Goal: Task Accomplishment & Management: Use online tool/utility

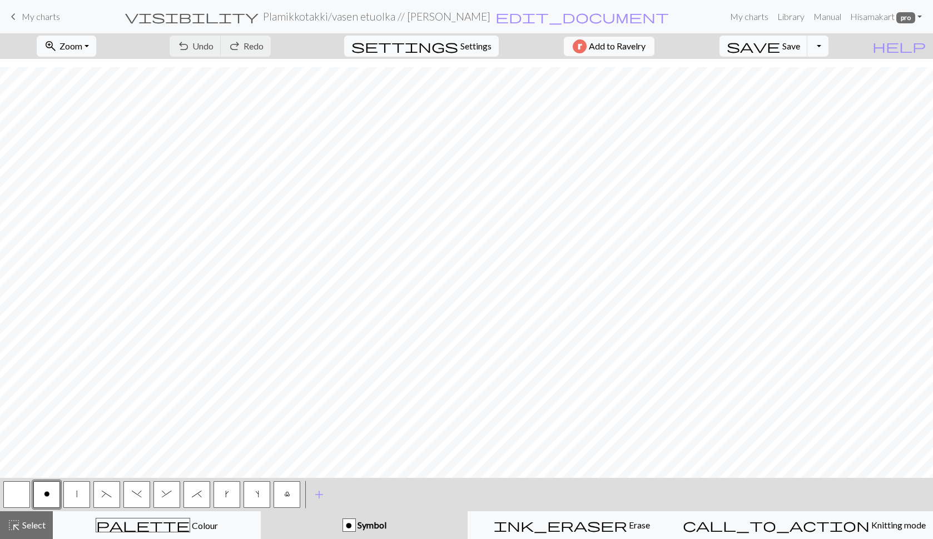
scroll to position [8, 0]
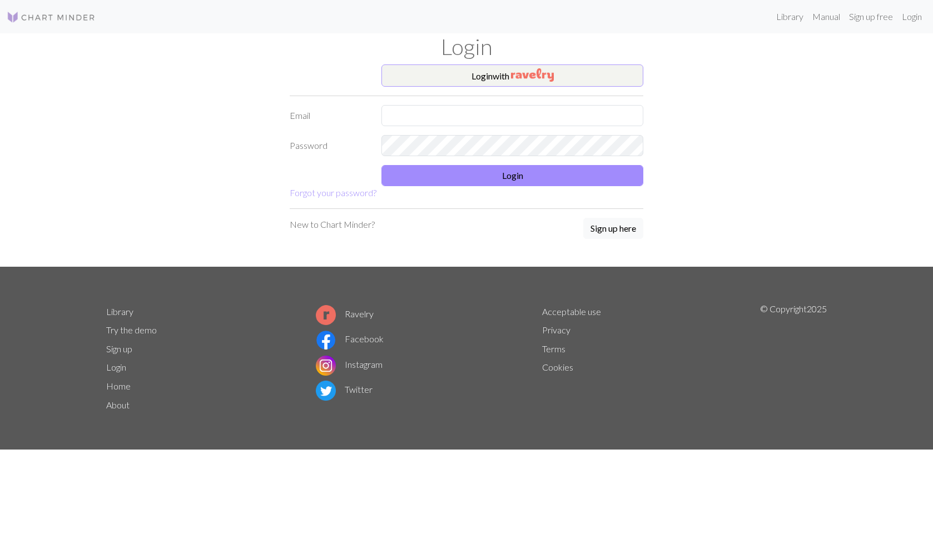
click at [488, 74] on button "Login with" at bounding box center [512, 75] width 262 height 22
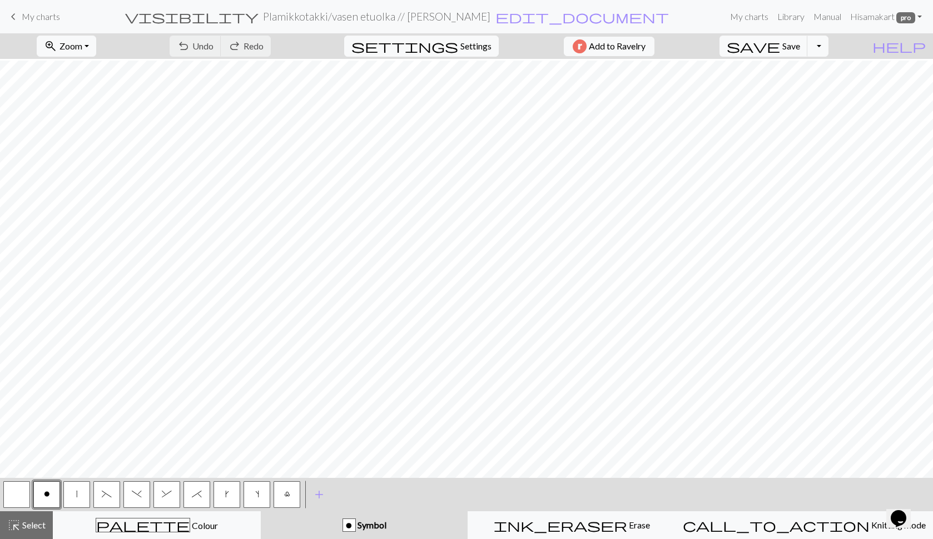
scroll to position [60, 0]
click at [265, 496] on button "s" at bounding box center [256, 494] width 27 height 27
click at [92, 52] on button "zoom_in Zoom Zoom" at bounding box center [66, 46] width 59 height 21
click at [92, 68] on button "Fit all" at bounding box center [81, 71] width 88 height 18
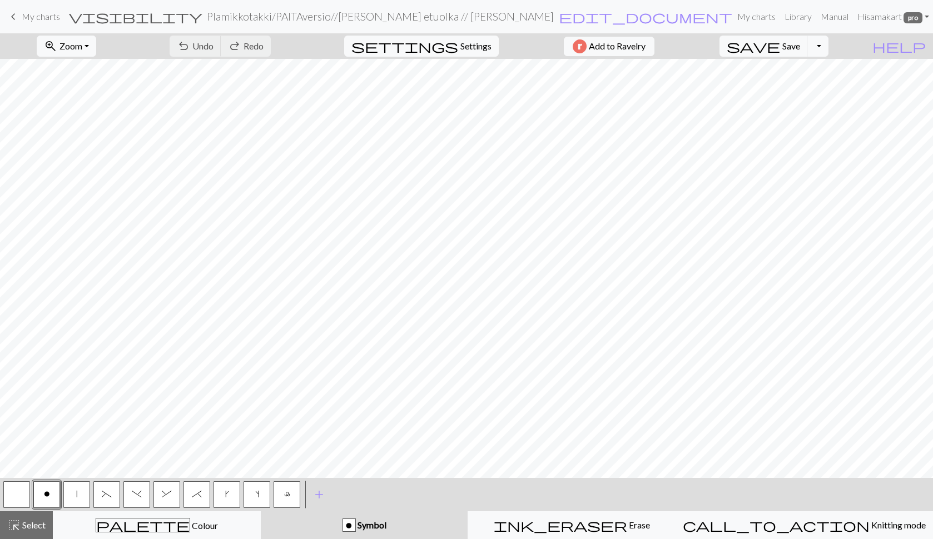
click at [265, 494] on button "s" at bounding box center [256, 494] width 27 height 27
click at [22, 491] on button "button" at bounding box center [16, 494] width 27 height 27
click at [257, 491] on span "s" at bounding box center [257, 494] width 4 height 9
click at [9, 495] on button "button" at bounding box center [16, 494] width 27 height 27
click at [190, 522] on span "Colour" at bounding box center [204, 525] width 28 height 11
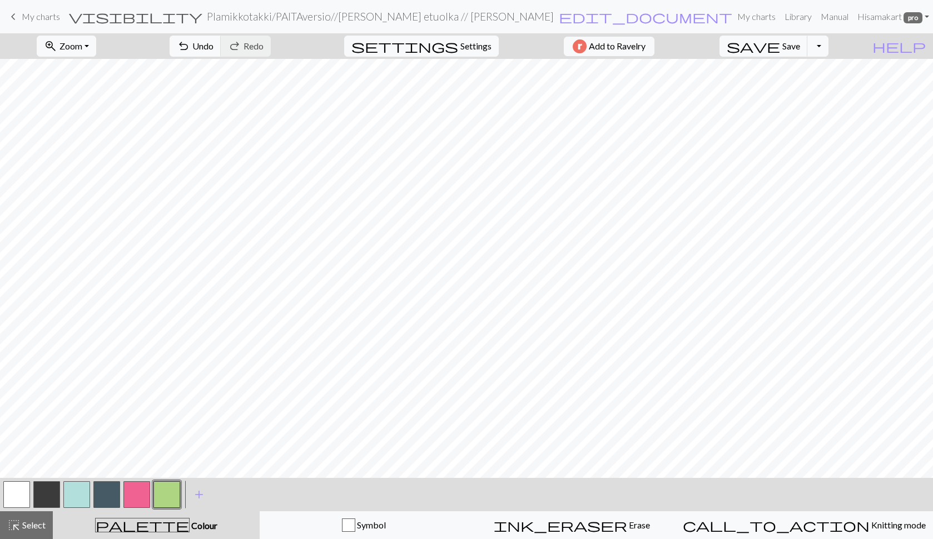
click at [24, 486] on button "button" at bounding box center [16, 494] width 27 height 27
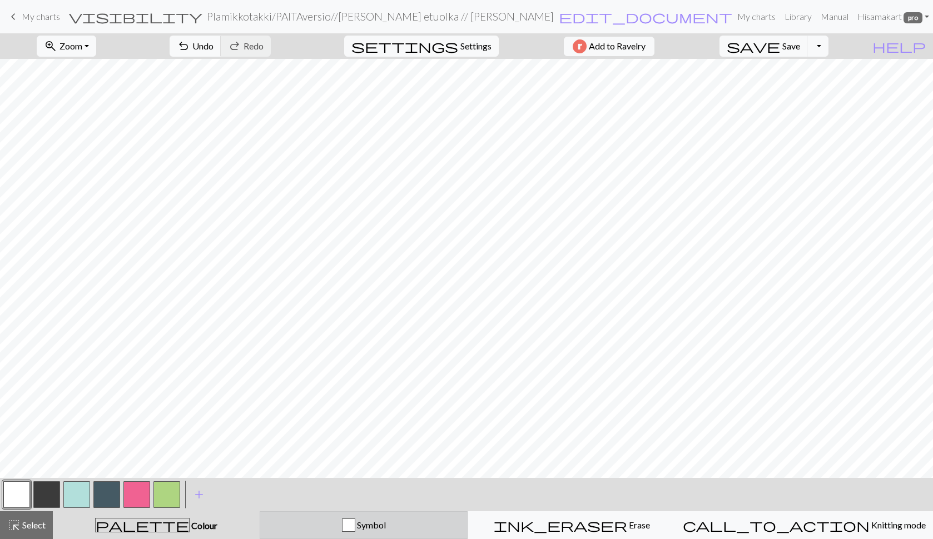
click at [301, 519] on div "Symbol" at bounding box center [363, 525] width 193 height 13
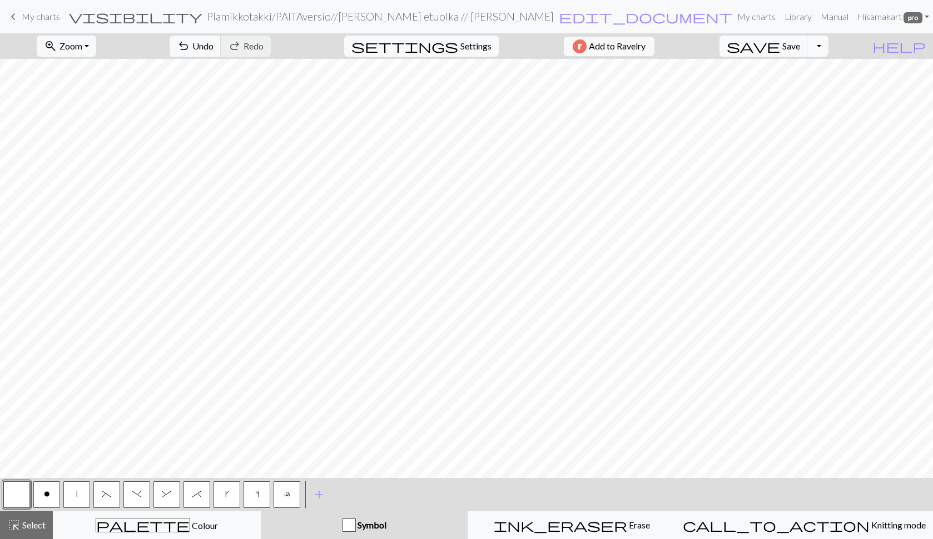
click at [252, 494] on button "s" at bounding box center [256, 494] width 27 height 27
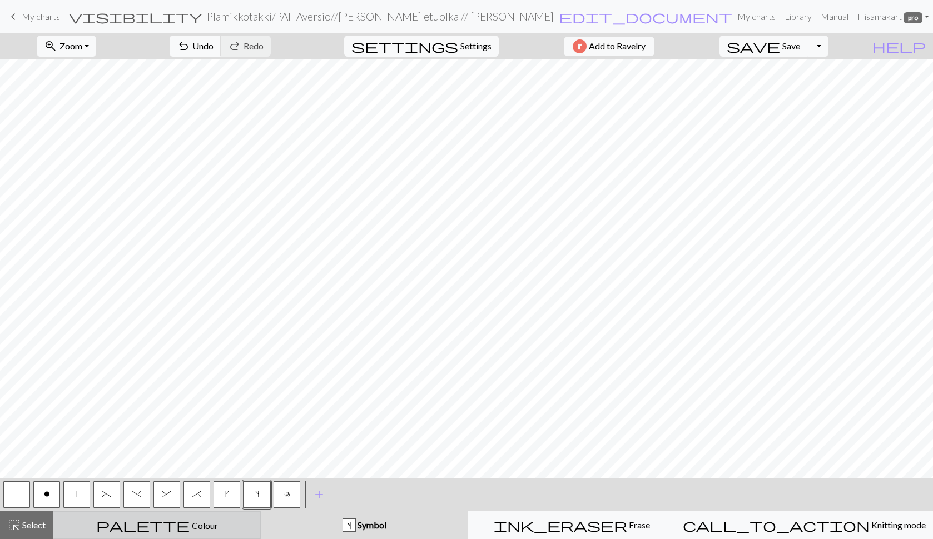
click at [136, 522] on div "palette Colour Colour" at bounding box center [156, 525] width 193 height 14
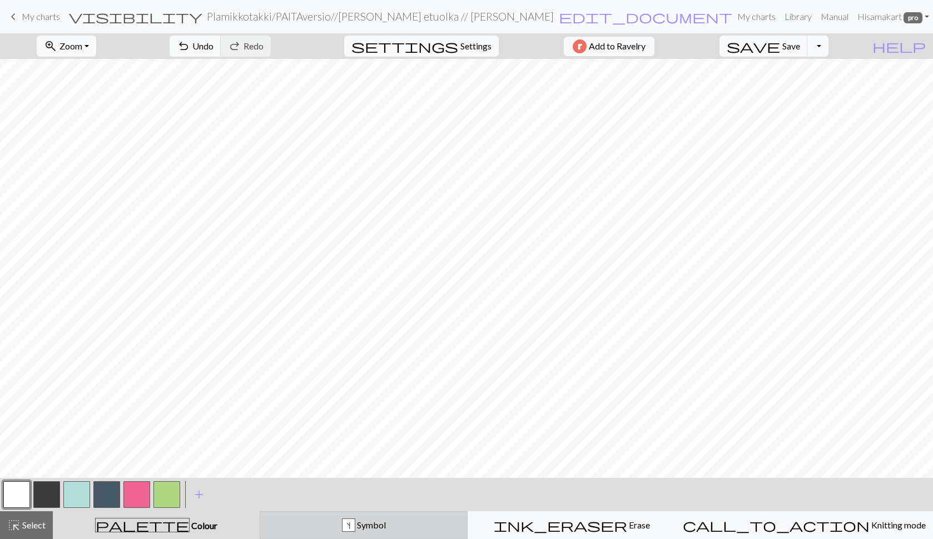
click at [299, 513] on button "s Symbol" at bounding box center [364, 525] width 208 height 28
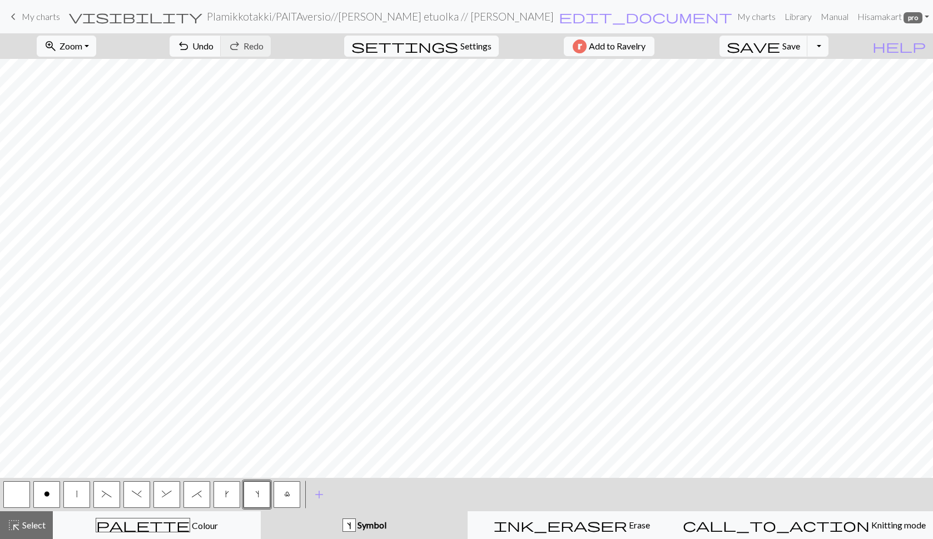
click at [17, 492] on button "button" at bounding box center [16, 494] width 27 height 27
click at [258, 498] on span "s" at bounding box center [257, 494] width 4 height 9
click at [177, 520] on div "palette Colour Colour" at bounding box center [156, 525] width 193 height 14
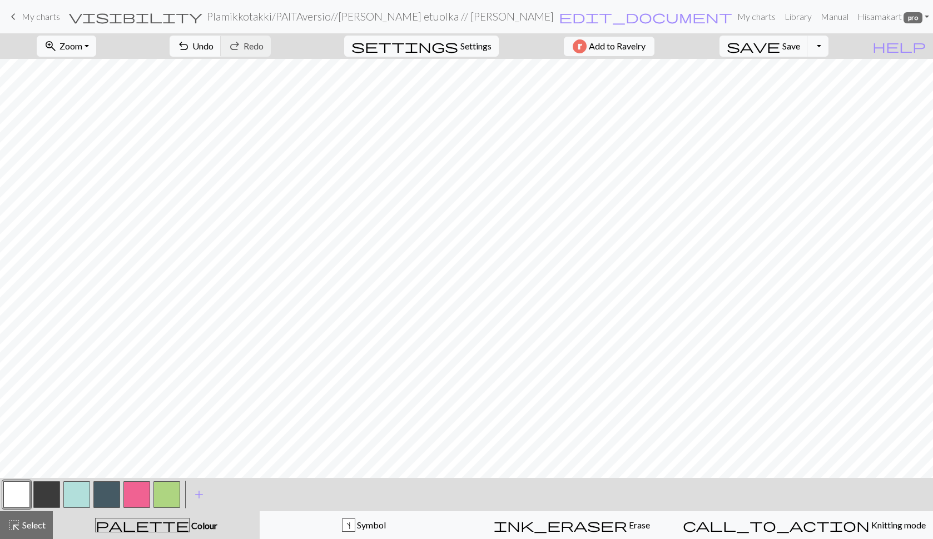
click at [13, 490] on button "button" at bounding box center [16, 494] width 27 height 27
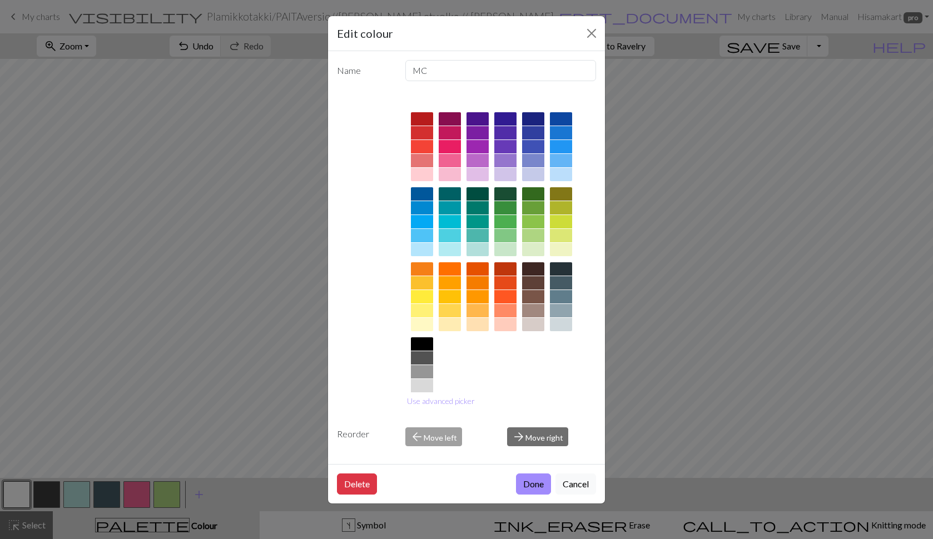
click at [13, 490] on div "Edit colour Name MC Use advanced picker Reorder arrow_back Move left arrow_forw…" at bounding box center [466, 269] width 933 height 539
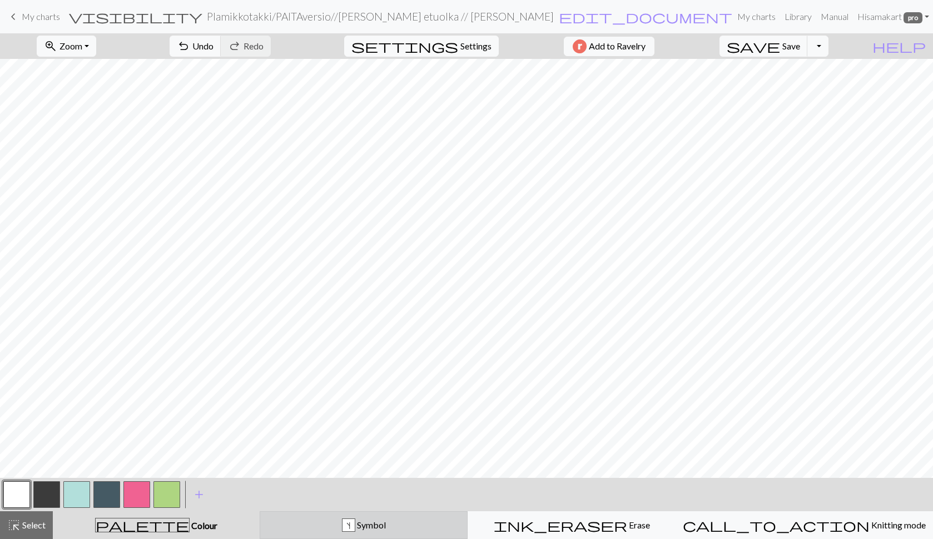
click at [345, 515] on button "s Symbol" at bounding box center [364, 525] width 208 height 28
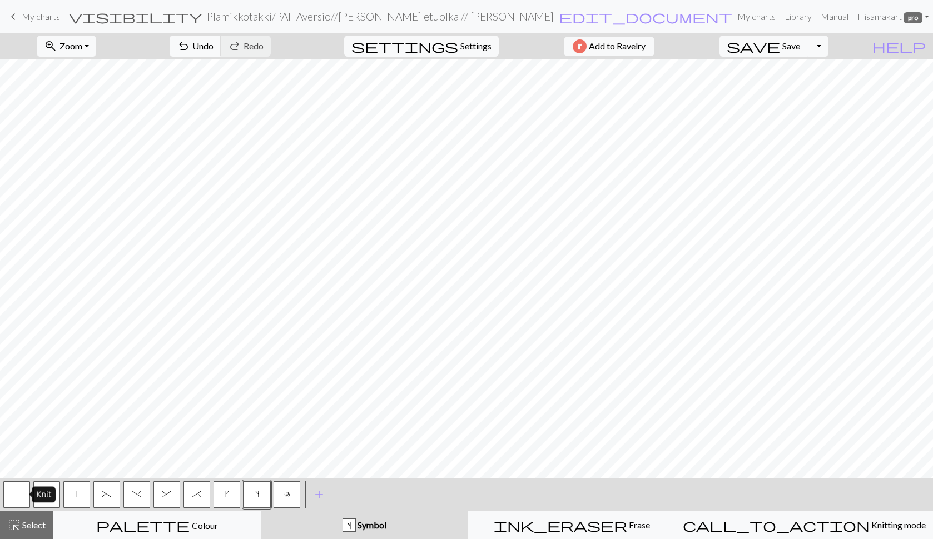
click at [19, 495] on button "button" at bounding box center [16, 494] width 27 height 27
click at [250, 493] on button "s" at bounding box center [256, 494] width 27 height 27
click at [12, 498] on button "button" at bounding box center [16, 494] width 27 height 27
click at [78, 491] on button "|" at bounding box center [76, 494] width 27 height 27
click at [52, 493] on button "o" at bounding box center [46, 494] width 27 height 27
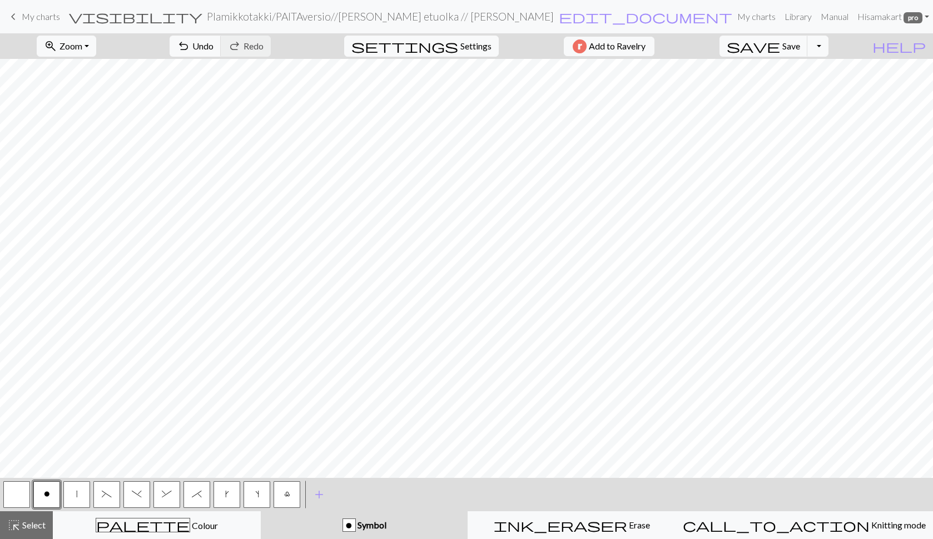
click at [31, 491] on div at bounding box center [17, 495] width 30 height 30
click at [190, 48] on span "undo" at bounding box center [183, 46] width 13 height 16
click at [19, 490] on button "button" at bounding box center [16, 494] width 27 height 27
click at [56, 497] on button "o" at bounding box center [46, 494] width 27 height 27
click at [25, 497] on button "button" at bounding box center [16, 494] width 27 height 27
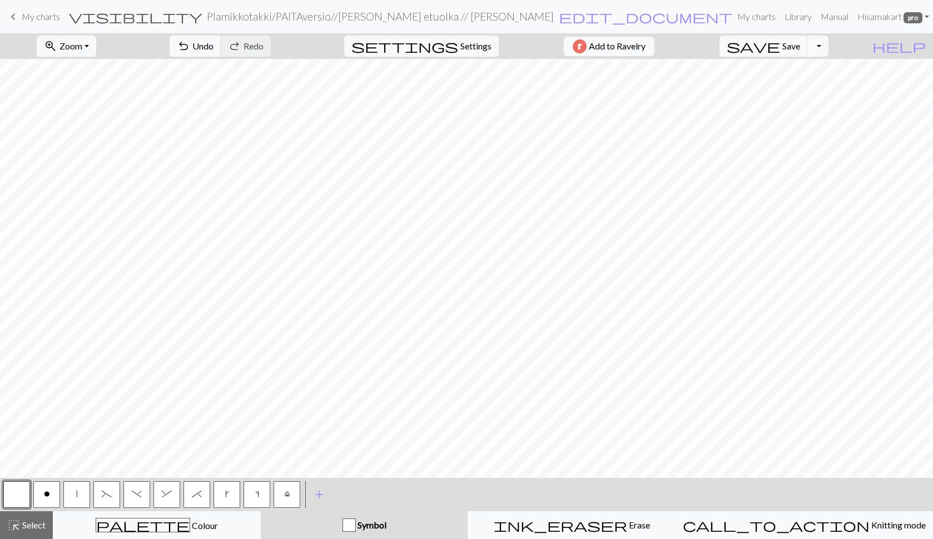
click at [259, 492] on button "s" at bounding box center [256, 494] width 27 height 27
click at [57, 497] on button "o" at bounding box center [46, 494] width 27 height 27
click at [800, 42] on span "Save" at bounding box center [791, 46] width 18 height 11
click at [28, 526] on span "Select" at bounding box center [33, 525] width 25 height 11
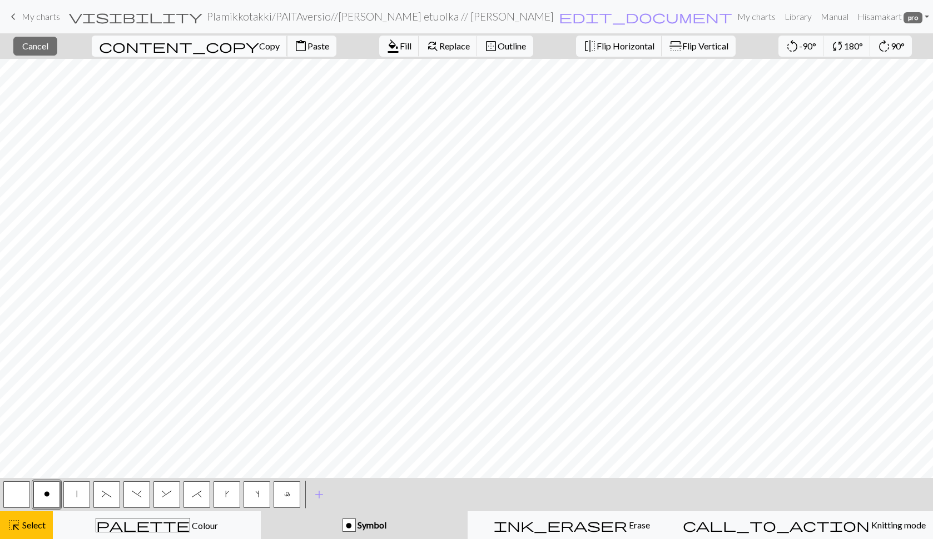
click at [154, 51] on button "content_copy Copy" at bounding box center [190, 46] width 196 height 21
click at [307, 47] on span "Paste" at bounding box center [318, 46] width 22 height 11
click at [41, 42] on span "Cancel" at bounding box center [35, 46] width 26 height 11
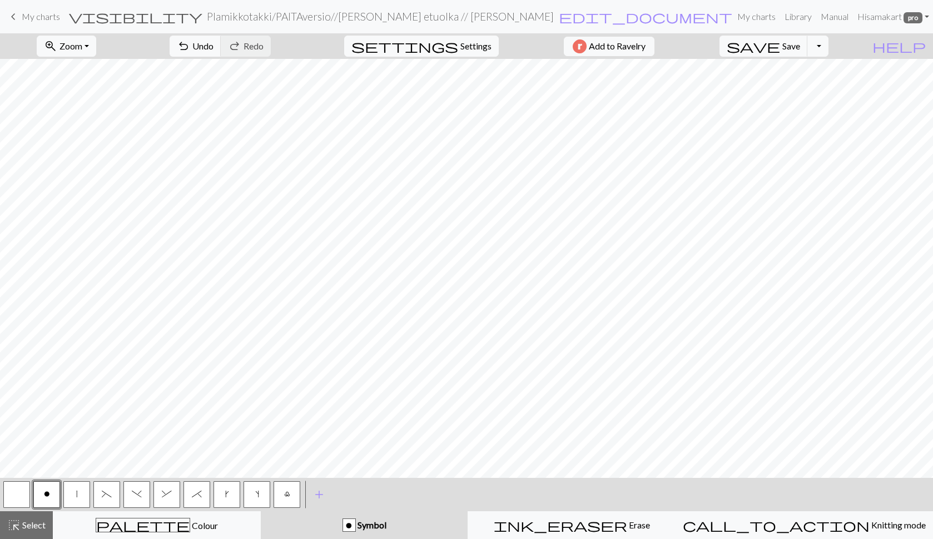
click at [18, 488] on button "button" at bounding box center [16, 494] width 27 height 27
click at [190, 52] on span "undo" at bounding box center [183, 46] width 13 height 16
click at [234, 49] on div "undo Undo Undo redo Redo Redo" at bounding box center [220, 46] width 118 height 26
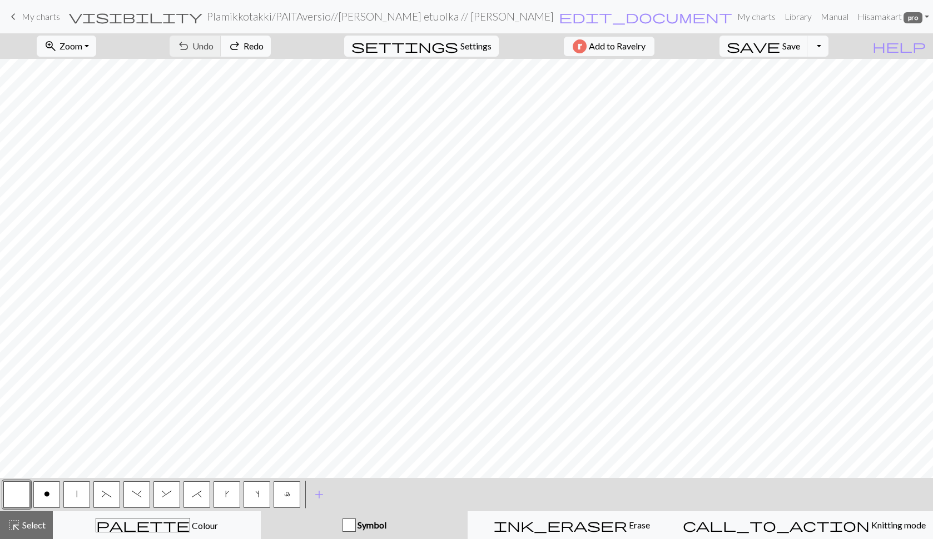
click at [234, 49] on div "undo Undo Undo redo Redo Redo" at bounding box center [220, 46] width 118 height 26
click at [255, 41] on div "undo Undo Undo redo Redo Redo" at bounding box center [220, 46] width 118 height 26
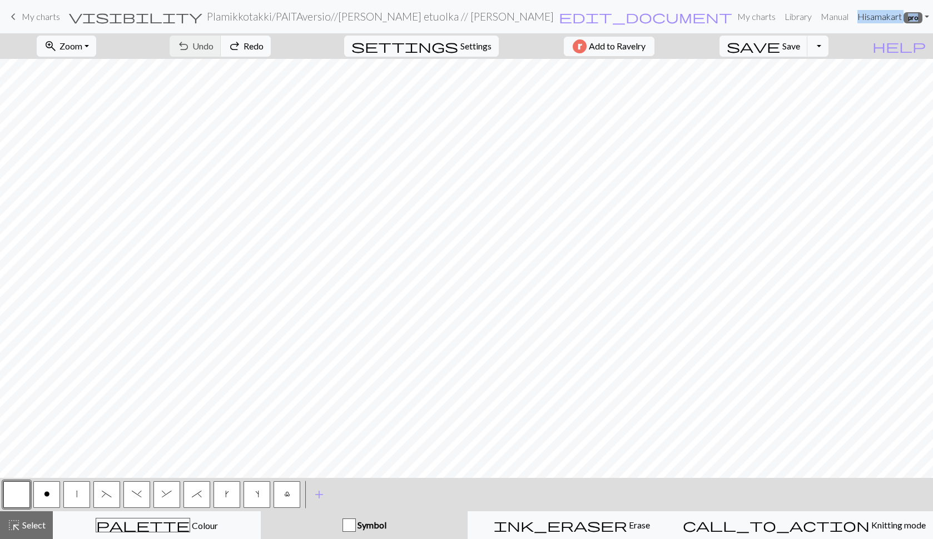
click at [255, 41] on div "undo Undo Undo redo Redo Redo" at bounding box center [220, 46] width 118 height 26
click at [253, 529] on div "palette Colour Colour" at bounding box center [156, 525] width 193 height 14
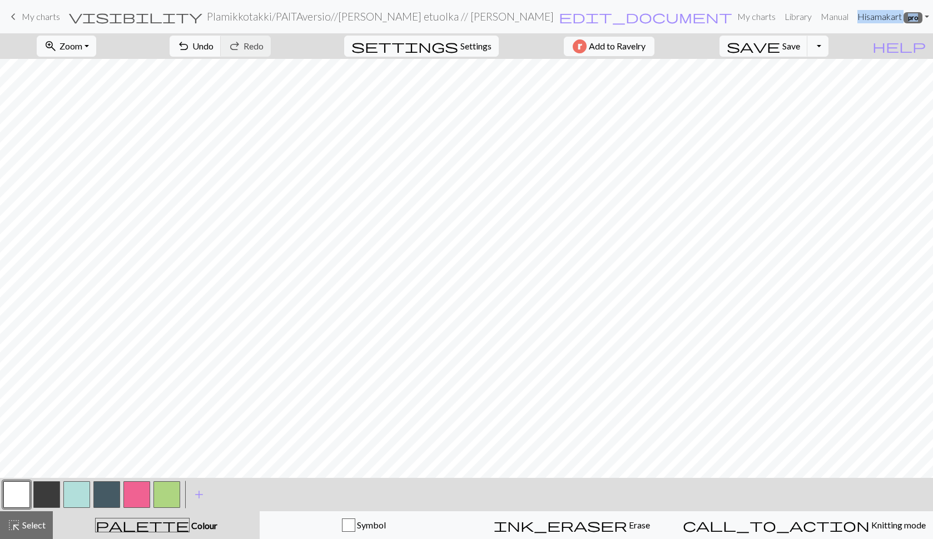
click at [52, 498] on button "button" at bounding box center [46, 494] width 27 height 27
click at [302, 520] on div "Symbol" at bounding box center [363, 525] width 193 height 13
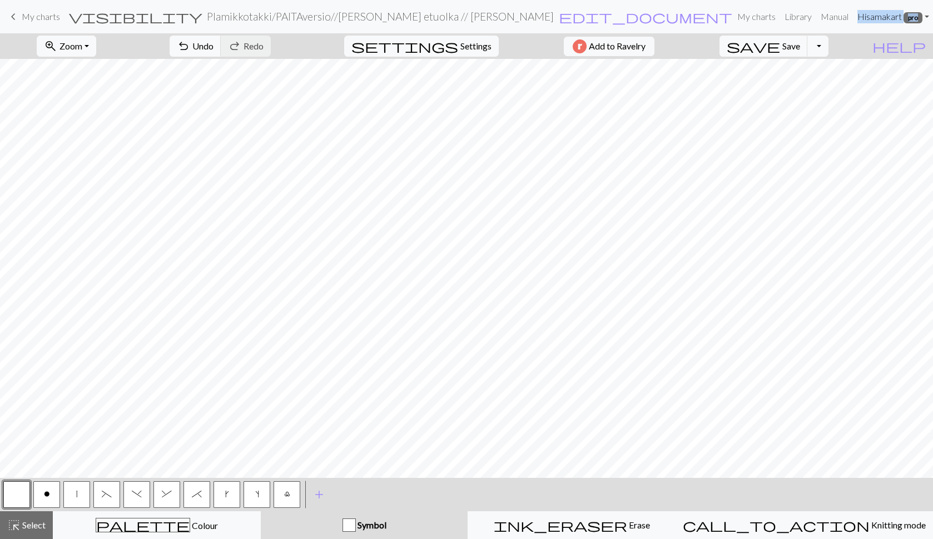
click at [253, 492] on button "s" at bounding box center [256, 494] width 27 height 27
click at [780, 43] on span "save" at bounding box center [752, 46] width 53 height 16
click at [19, 520] on span "highlight_alt" at bounding box center [13, 525] width 13 height 16
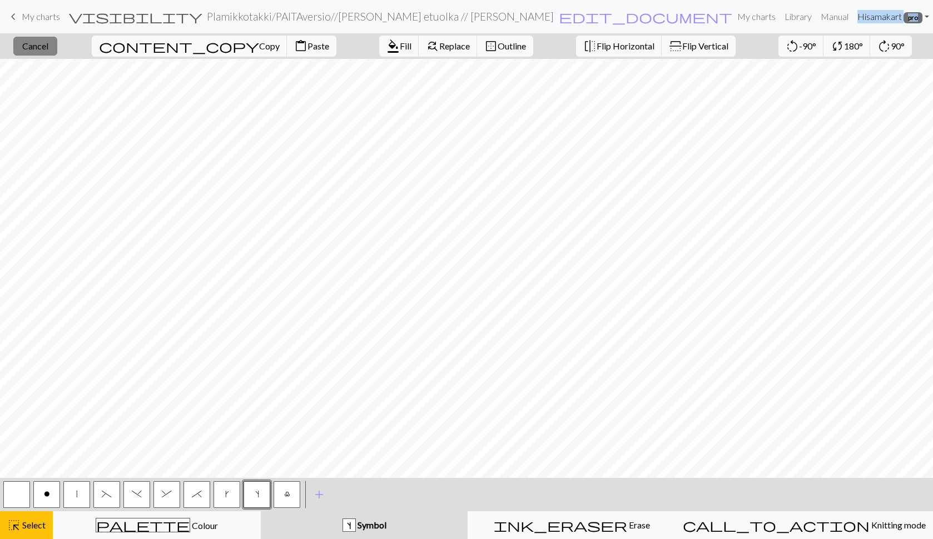
click at [46, 42] on span "Cancel" at bounding box center [35, 46] width 26 height 11
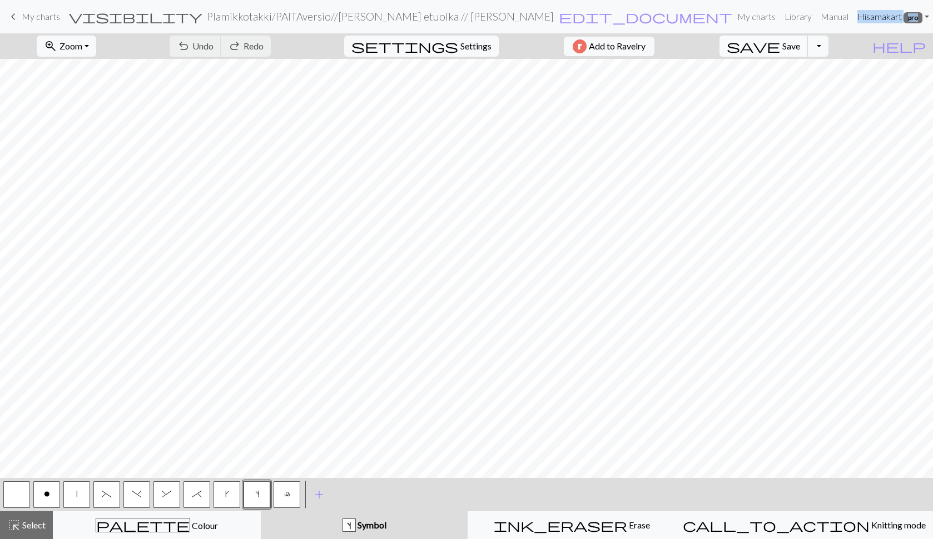
click at [780, 44] on span "save" at bounding box center [752, 46] width 53 height 16
click at [96, 38] on button "zoom_in Zoom Zoom" at bounding box center [66, 46] width 59 height 21
click at [83, 68] on button "Fit all" at bounding box center [81, 71] width 88 height 18
click at [27, 531] on div "highlight_alt Select Select" at bounding box center [26, 525] width 38 height 13
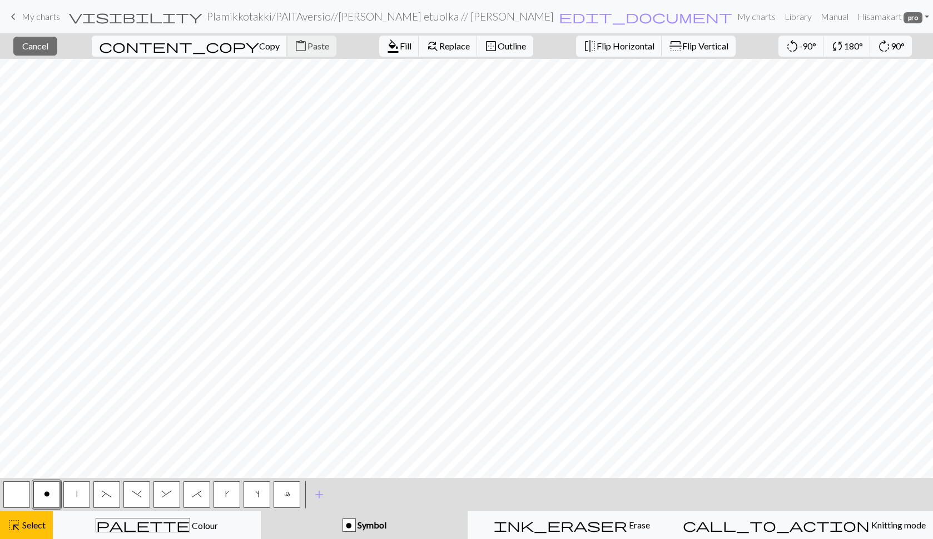
click at [259, 43] on span "Copy" at bounding box center [269, 46] width 21 height 11
click at [307, 46] on span "Paste" at bounding box center [318, 46] width 22 height 11
click at [259, 44] on span "Copy" at bounding box center [269, 46] width 21 height 11
click at [307, 46] on span "Paste" at bounding box center [318, 46] width 22 height 11
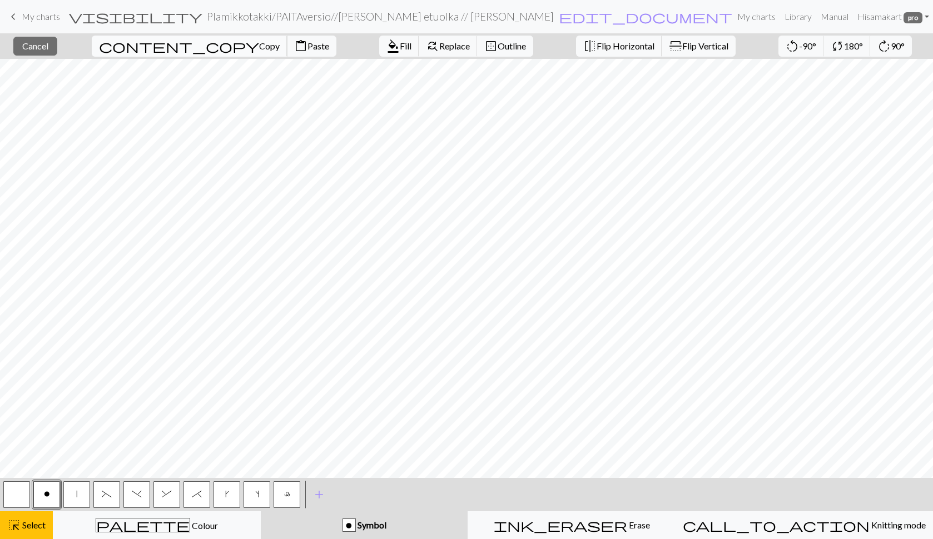
click at [259, 43] on span "Copy" at bounding box center [269, 46] width 21 height 11
click at [307, 44] on span "Paste" at bounding box center [318, 46] width 22 height 11
click at [259, 49] on span "Copy" at bounding box center [269, 46] width 21 height 11
click at [307, 44] on span "Paste" at bounding box center [318, 46] width 22 height 11
click at [164, 39] on button "content_copy Copy" at bounding box center [190, 46] width 196 height 21
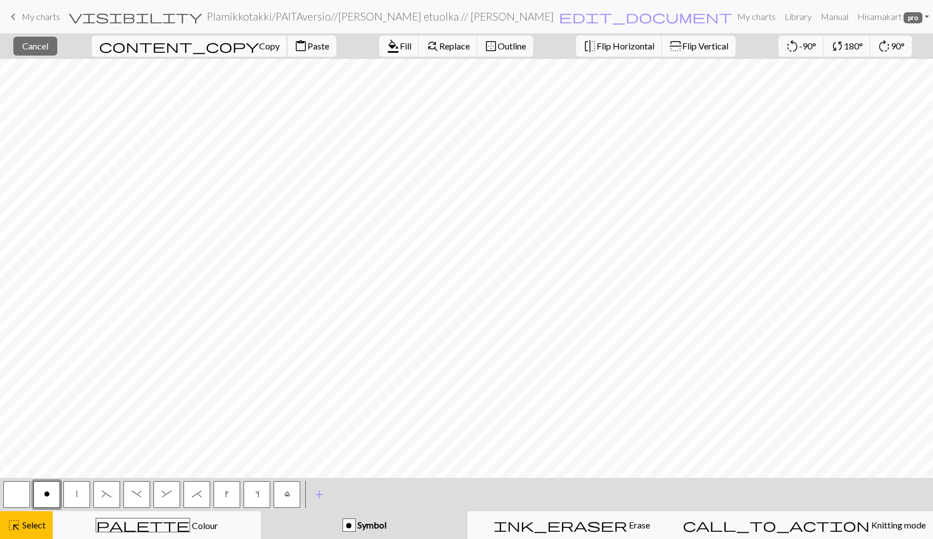
click at [259, 42] on span "Copy" at bounding box center [269, 46] width 21 height 11
click at [307, 44] on span "Paste" at bounding box center [318, 46] width 22 height 11
click at [307, 46] on span "Paste" at bounding box center [318, 46] width 22 height 11
click at [307, 47] on span "Paste" at bounding box center [318, 46] width 22 height 11
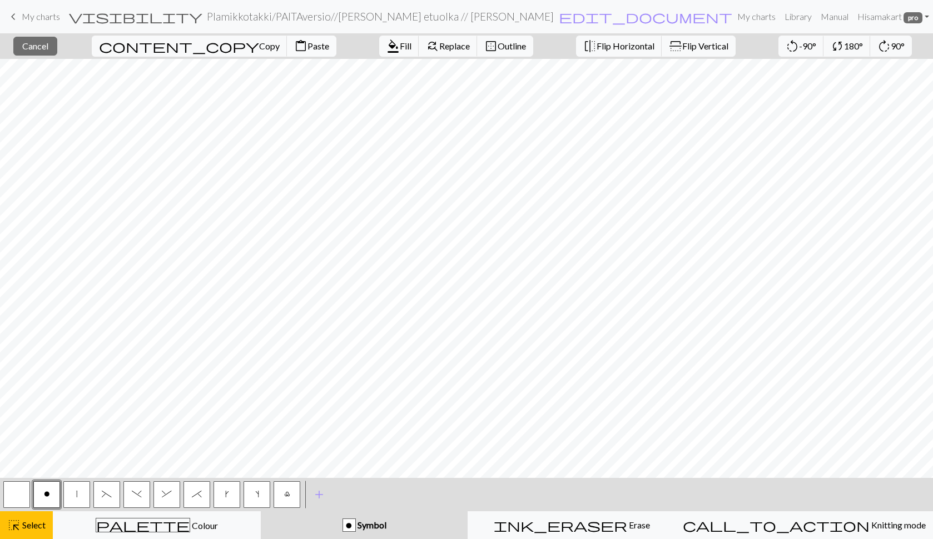
click at [307, 42] on span "Paste" at bounding box center [318, 46] width 22 height 11
click at [307, 47] on span "Paste" at bounding box center [318, 46] width 22 height 11
click at [42, 44] on span "Cancel" at bounding box center [35, 46] width 26 height 11
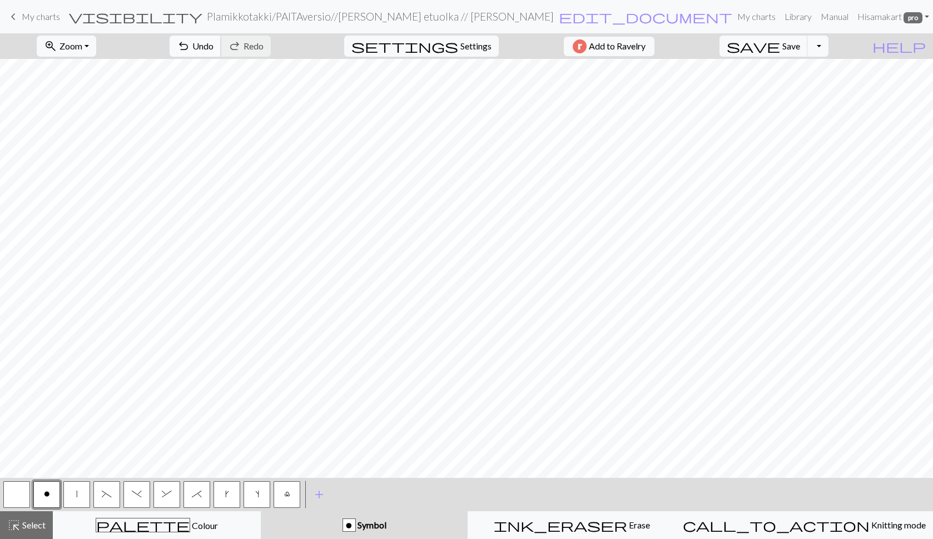
click at [190, 42] on span "undo" at bounding box center [183, 46] width 13 height 16
click at [16, 523] on span "highlight_alt" at bounding box center [13, 525] width 13 height 16
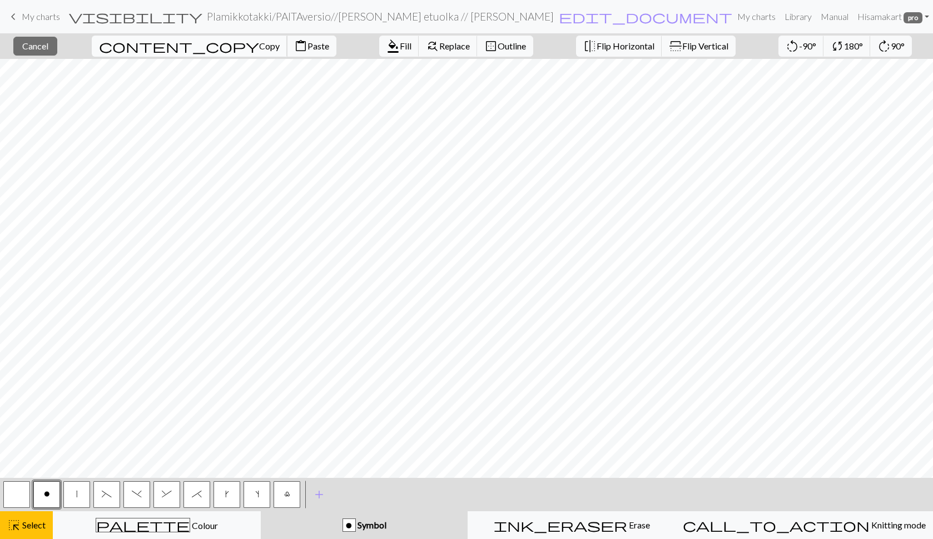
click at [259, 41] on span "Copy" at bounding box center [269, 46] width 21 height 11
click at [307, 44] on span "Paste" at bounding box center [318, 46] width 22 height 11
click at [307, 48] on span "Paste" at bounding box center [318, 46] width 22 height 11
click at [307, 46] on span "Paste" at bounding box center [318, 46] width 22 height 11
click at [46, 44] on span "Cancel" at bounding box center [35, 46] width 26 height 11
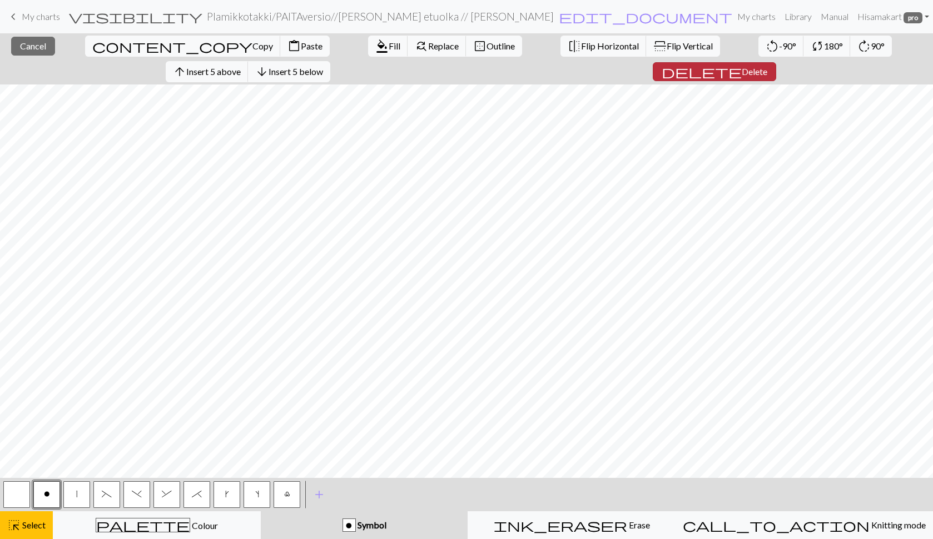
click at [767, 66] on span "Delete" at bounding box center [754, 71] width 26 height 11
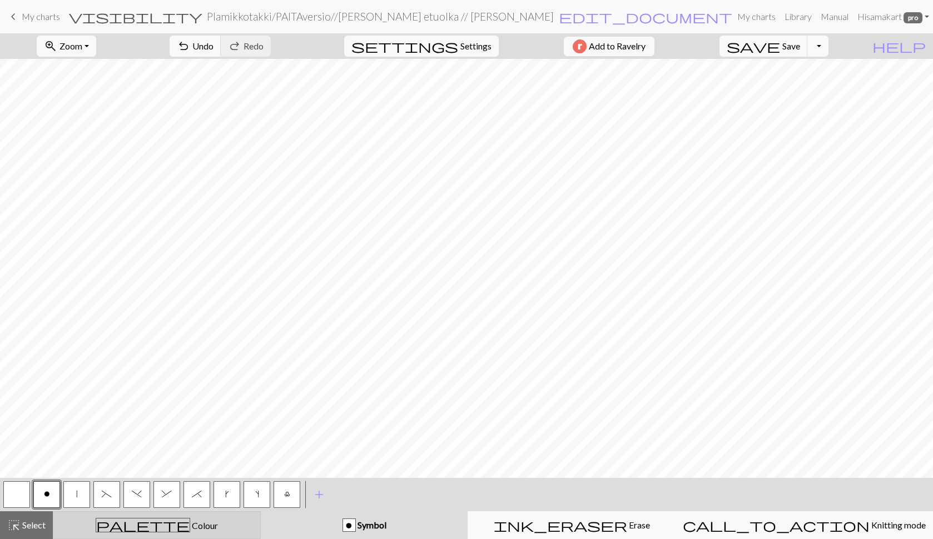
click at [109, 526] on div "palette Colour Colour" at bounding box center [156, 525] width 193 height 14
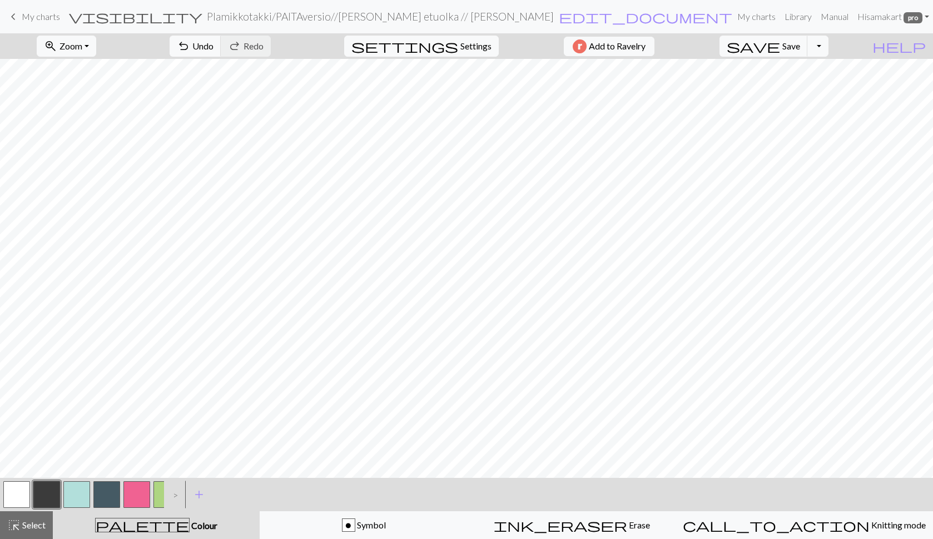
click at [54, 497] on button "button" at bounding box center [46, 494] width 27 height 27
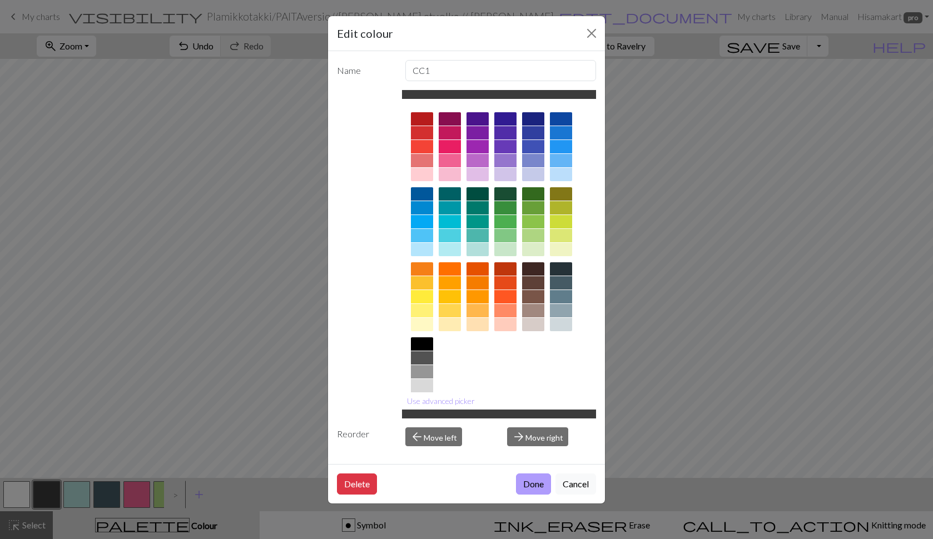
click at [529, 482] on button "Done" at bounding box center [533, 483] width 35 height 21
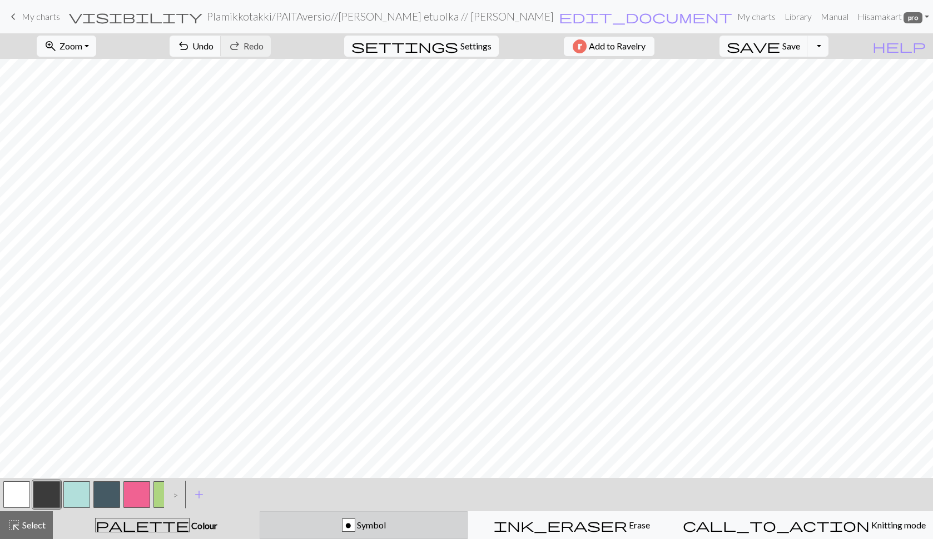
click at [322, 513] on button "o Symbol" at bounding box center [364, 525] width 208 height 28
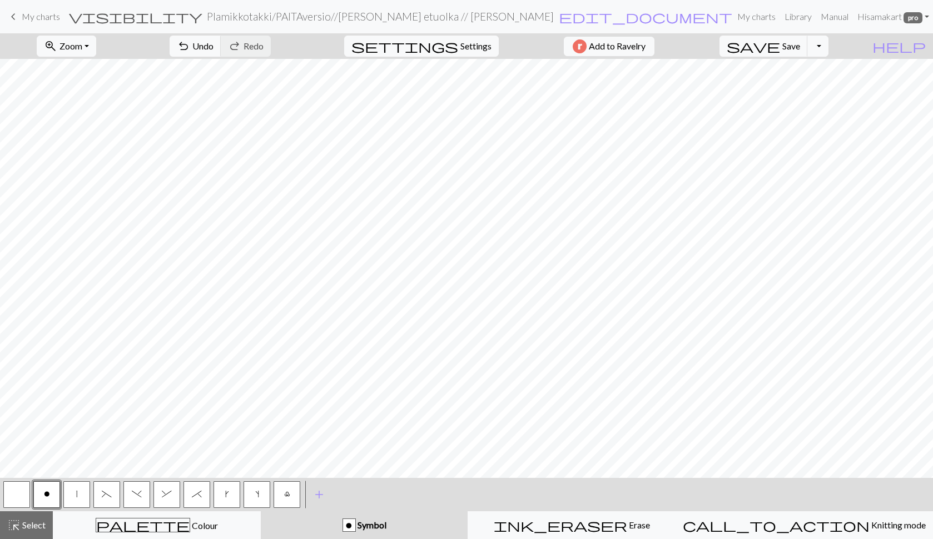
click at [11, 492] on button "button" at bounding box center [16, 494] width 27 height 27
click at [258, 495] on span "s" at bounding box center [257, 494] width 4 height 9
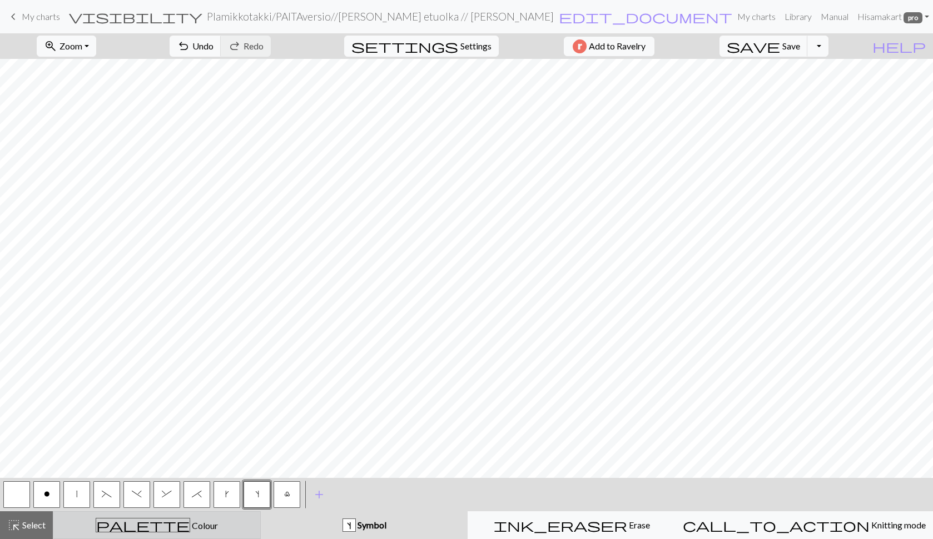
click at [133, 521] on div "palette Colour Colour" at bounding box center [156, 525] width 193 height 14
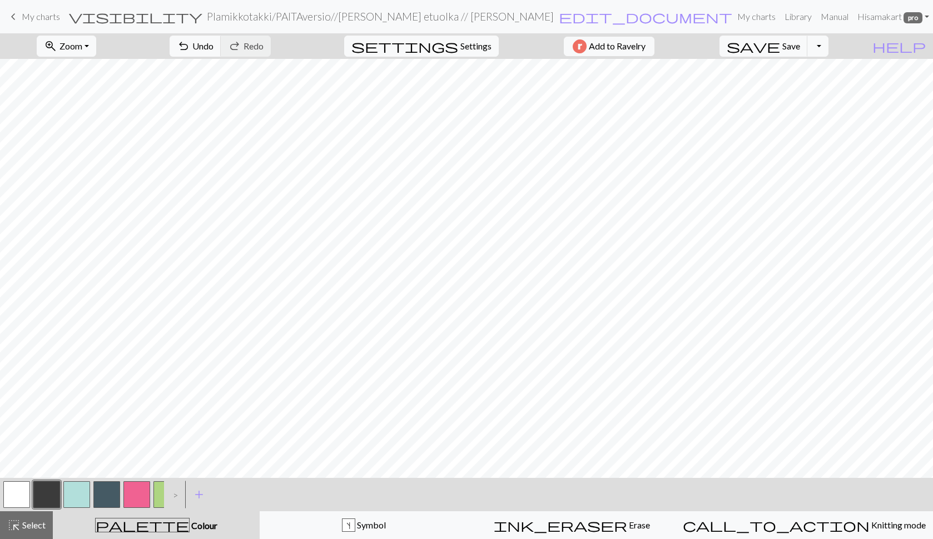
click at [44, 497] on button "button" at bounding box center [46, 494] width 27 height 27
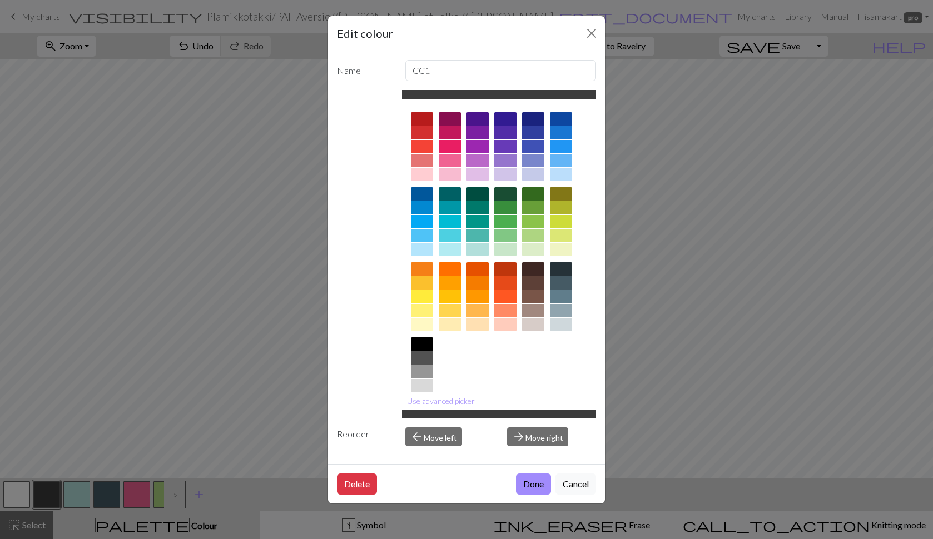
click at [53, 503] on div "Edit colour Name CC1 Use advanced picker Reorder arrow_back Move left arrow_for…" at bounding box center [466, 269] width 933 height 539
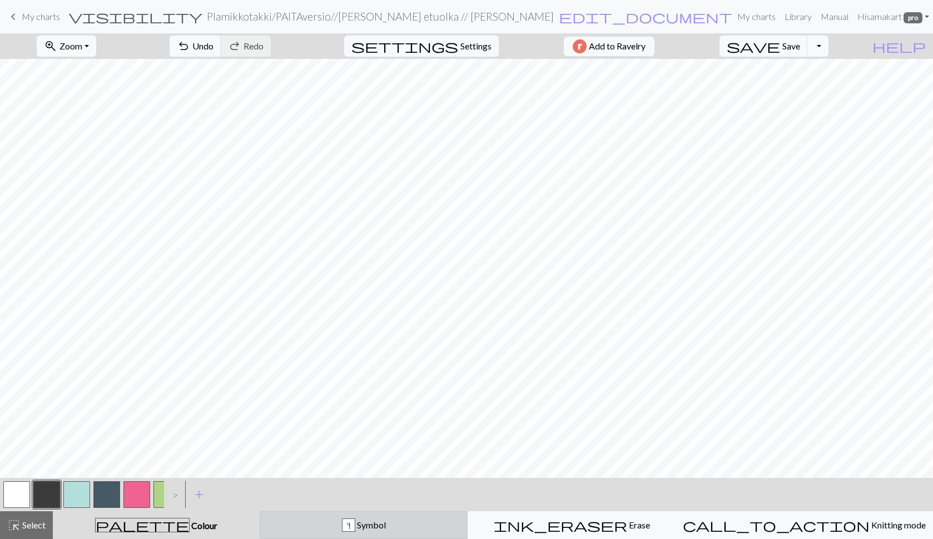
click at [327, 518] on button "s Symbol" at bounding box center [364, 525] width 208 height 28
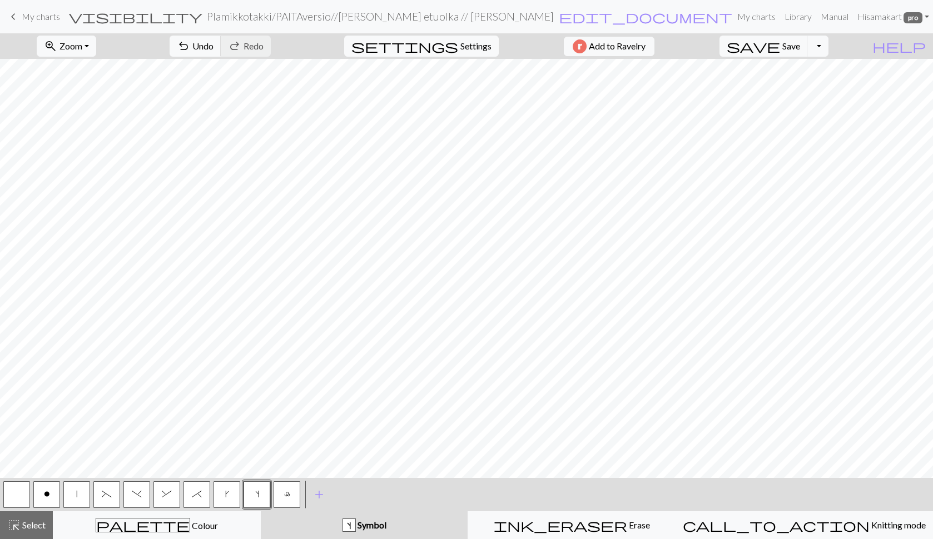
click at [22, 491] on button "button" at bounding box center [16, 494] width 27 height 27
click at [255, 497] on span "s" at bounding box center [257, 494] width 4 height 9
click at [800, 42] on span "Save" at bounding box center [791, 46] width 18 height 11
click at [22, 527] on span "Select" at bounding box center [33, 525] width 25 height 11
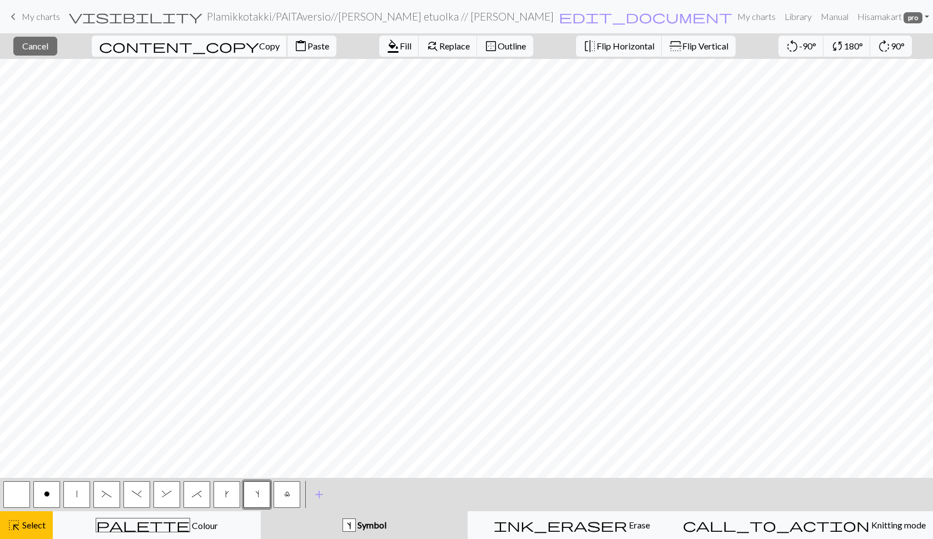
click at [259, 43] on span "Copy" at bounding box center [269, 46] width 21 height 11
click at [307, 43] on span "Paste" at bounding box center [318, 46] width 22 height 11
click at [48, 49] on span "Cancel" at bounding box center [35, 46] width 26 height 11
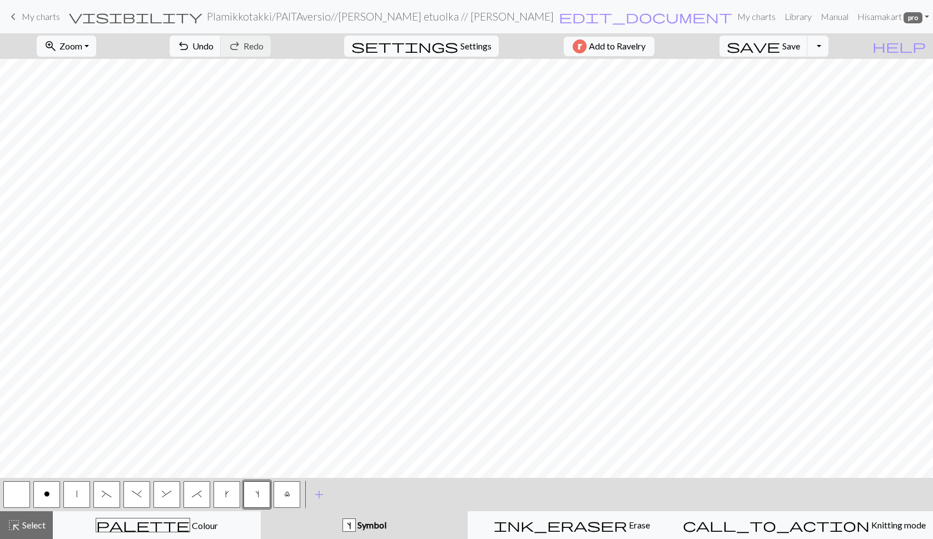
click at [56, 49] on button "zoom_in Zoom Zoom" at bounding box center [66, 46] width 59 height 21
click at [145, 52] on div "zoom_in Zoom Zoom Fit all Fit width Fit height 50% 100% 150% 200% undo Undo Und…" at bounding box center [432, 46] width 865 height 26
click at [221, 44] on button "undo Undo Undo" at bounding box center [195, 46] width 52 height 21
click at [45, 529] on span "Select" at bounding box center [33, 525] width 25 height 11
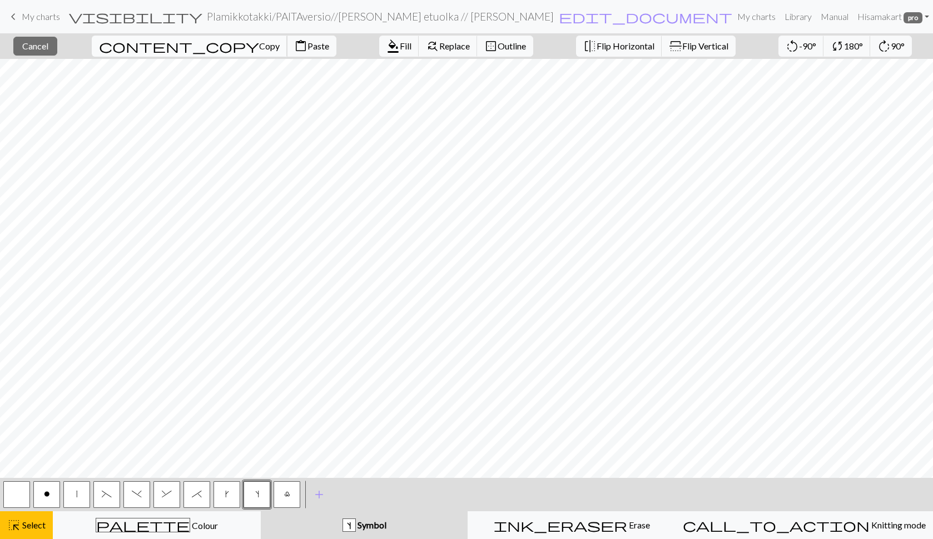
click at [259, 43] on span "Copy" at bounding box center [269, 46] width 21 height 11
click at [307, 45] on span "Paste" at bounding box center [318, 46] width 22 height 11
click at [143, 46] on span "content_copy" at bounding box center [179, 46] width 160 height 16
click at [307, 46] on span "Paste" at bounding box center [318, 46] width 22 height 11
click at [307, 42] on span "Paste" at bounding box center [318, 46] width 22 height 11
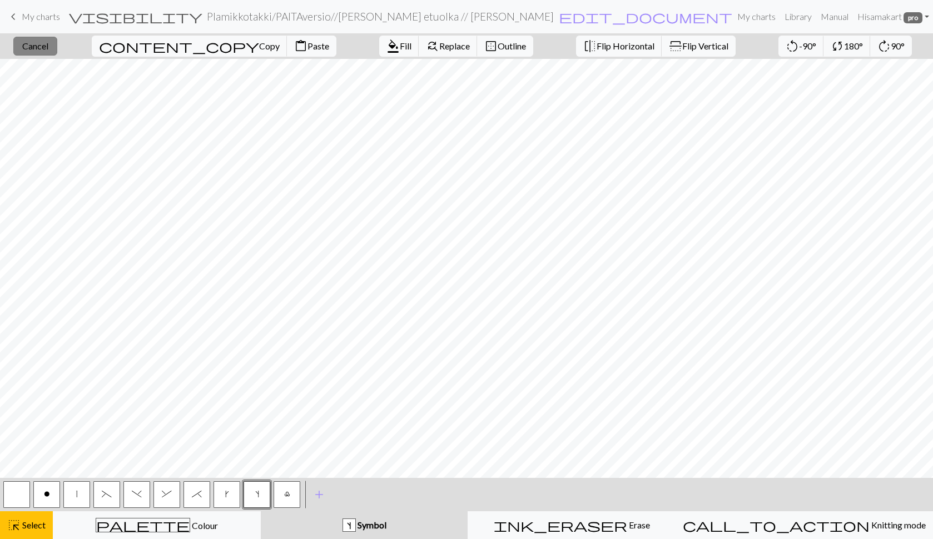
click at [57, 45] on button "close Cancel" at bounding box center [35, 46] width 44 height 19
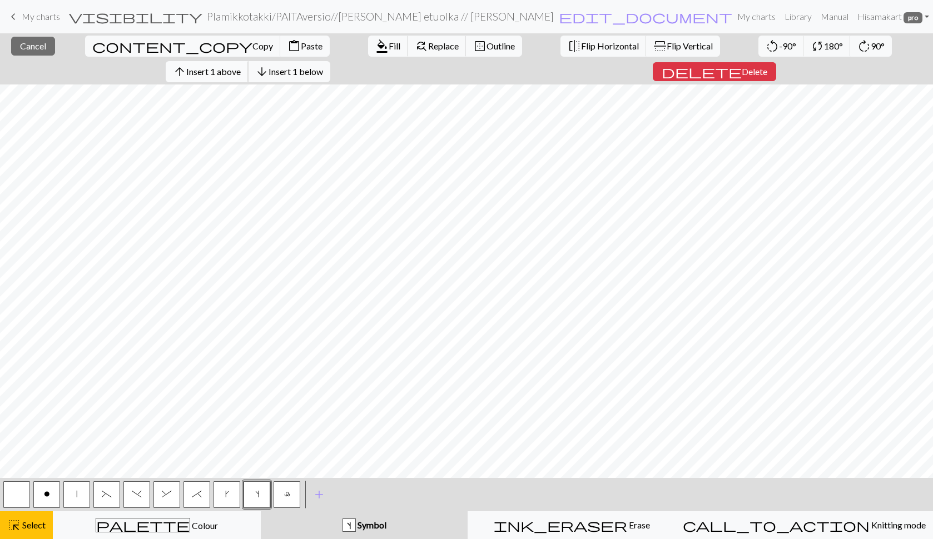
click at [241, 66] on span "Insert 1 above" at bounding box center [213, 71] width 54 height 11
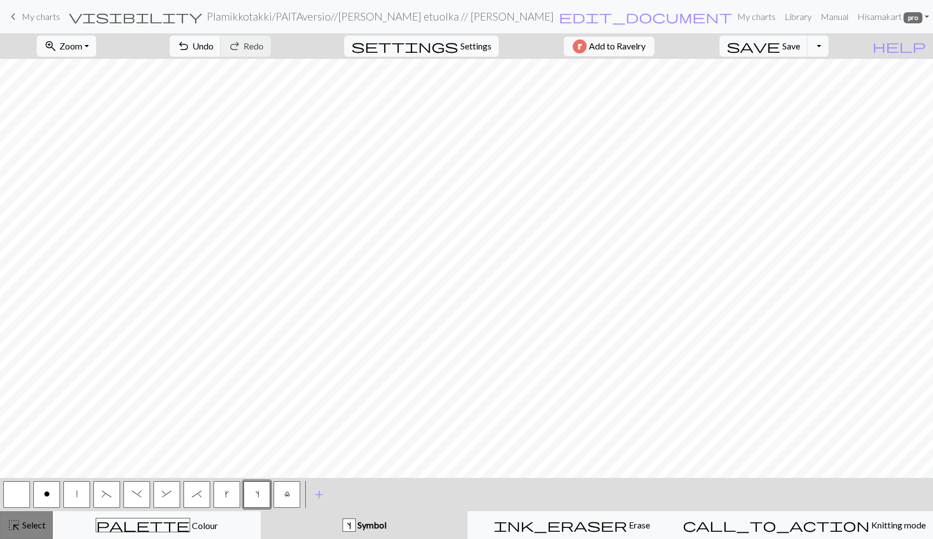
click at [34, 522] on span "Select" at bounding box center [33, 525] width 25 height 11
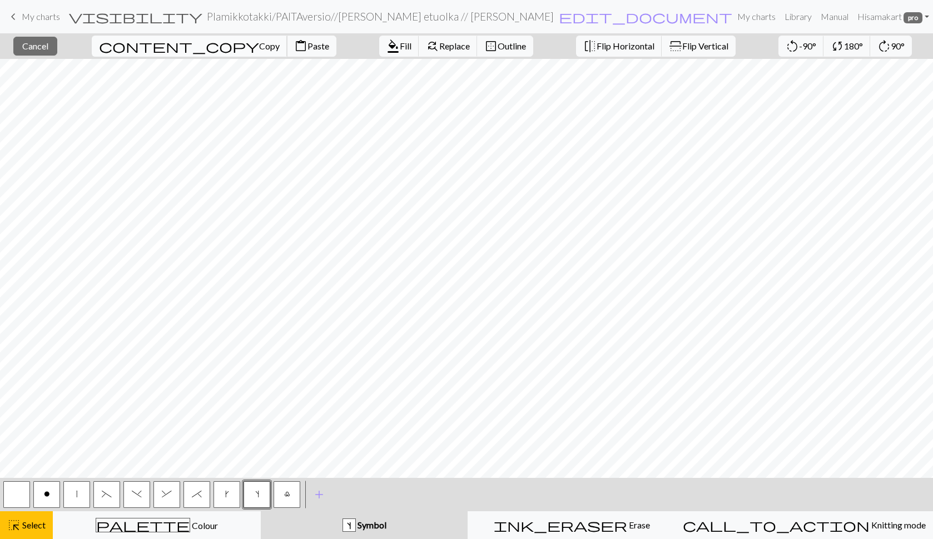
click at [173, 42] on button "content_copy Copy" at bounding box center [190, 46] width 196 height 21
click at [307, 46] on span "Paste" at bounding box center [318, 46] width 22 height 11
click at [307, 43] on span "Paste" at bounding box center [318, 46] width 22 height 11
click at [307, 45] on span "Paste" at bounding box center [318, 46] width 22 height 11
click at [307, 46] on span "Paste" at bounding box center [318, 46] width 22 height 11
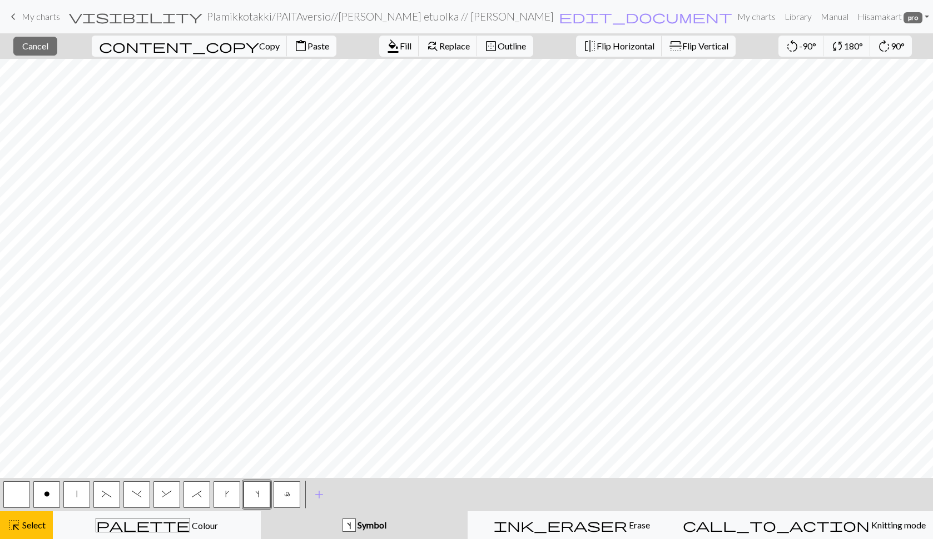
click at [307, 43] on span "Paste" at bounding box center [318, 46] width 22 height 11
click at [259, 45] on span "Copy" at bounding box center [269, 46] width 21 height 11
click at [307, 47] on span "Paste" at bounding box center [318, 46] width 22 height 11
click at [259, 43] on span "Copy" at bounding box center [269, 46] width 21 height 11
click at [307, 47] on span "Paste" at bounding box center [318, 46] width 22 height 11
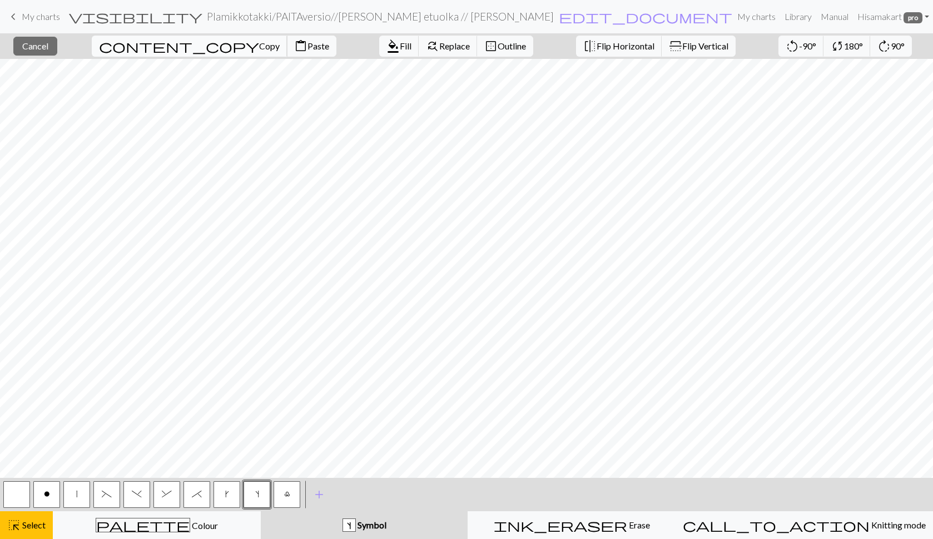
click at [259, 43] on span "Copy" at bounding box center [269, 46] width 21 height 11
click at [307, 46] on span "Paste" at bounding box center [318, 46] width 22 height 11
click at [307, 48] on span "Paste" at bounding box center [318, 46] width 22 height 11
click at [57, 52] on button "close Cancel" at bounding box center [35, 46] width 44 height 19
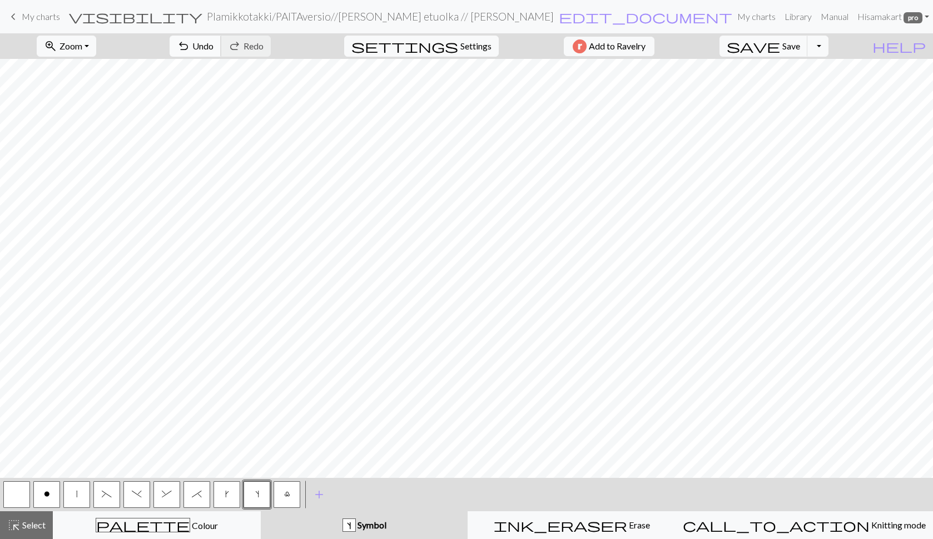
click at [213, 42] on span "Undo" at bounding box center [202, 46] width 21 height 11
click at [41, 524] on span "Select" at bounding box center [33, 525] width 25 height 11
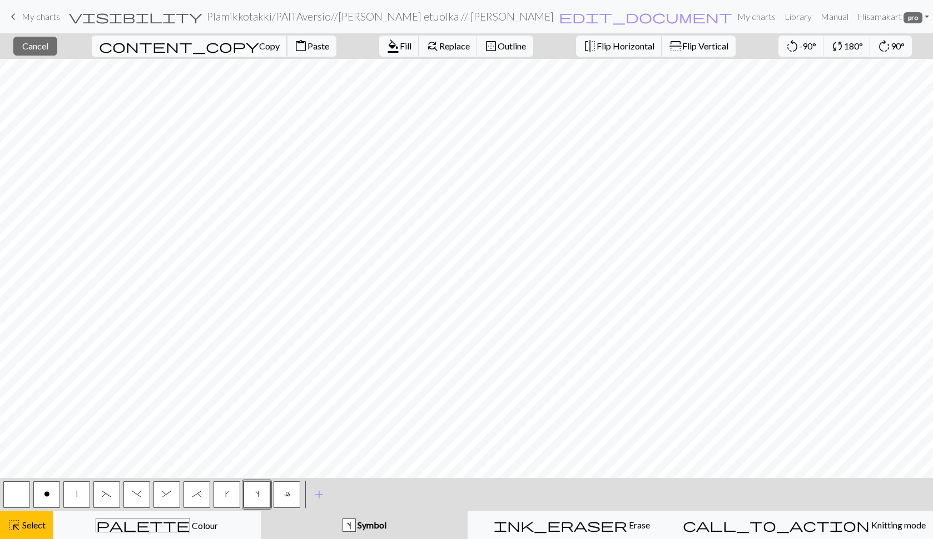
click at [259, 42] on span "Copy" at bounding box center [269, 46] width 21 height 11
click at [287, 49] on button "content_paste Paste" at bounding box center [311, 46] width 49 height 21
click at [307, 43] on span "Paste" at bounding box center [318, 46] width 22 height 11
click at [259, 48] on span "Copy" at bounding box center [269, 46] width 21 height 11
click at [307, 47] on span "Paste" at bounding box center [318, 46] width 22 height 11
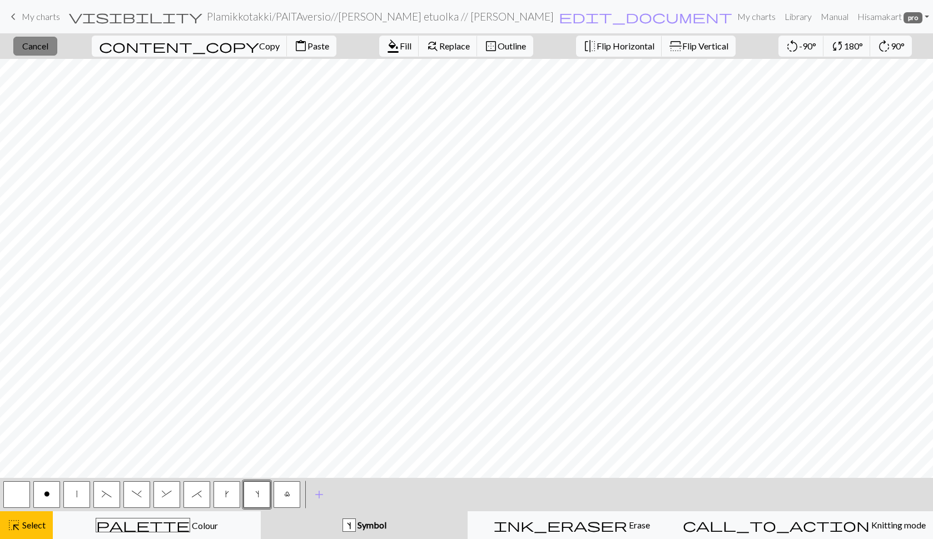
click at [48, 42] on span "Cancel" at bounding box center [35, 46] width 26 height 11
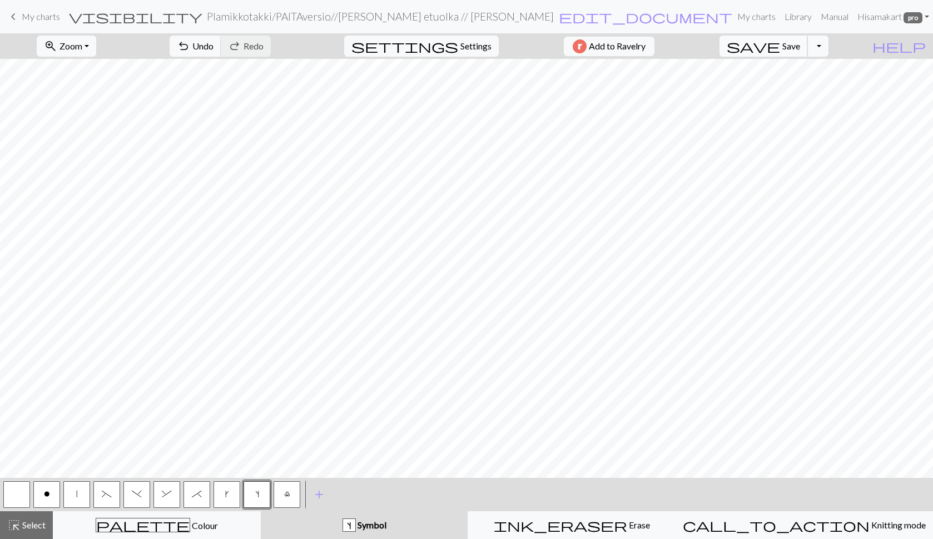
click at [780, 51] on span "save" at bounding box center [752, 46] width 53 height 16
click at [54, 495] on button "o" at bounding box center [46, 494] width 27 height 27
click at [83, 496] on button "|" at bounding box center [76, 494] width 27 height 27
click at [802, 44] on button "save Save Save" at bounding box center [763, 46] width 88 height 21
